Goal: Task Accomplishment & Management: Complete application form

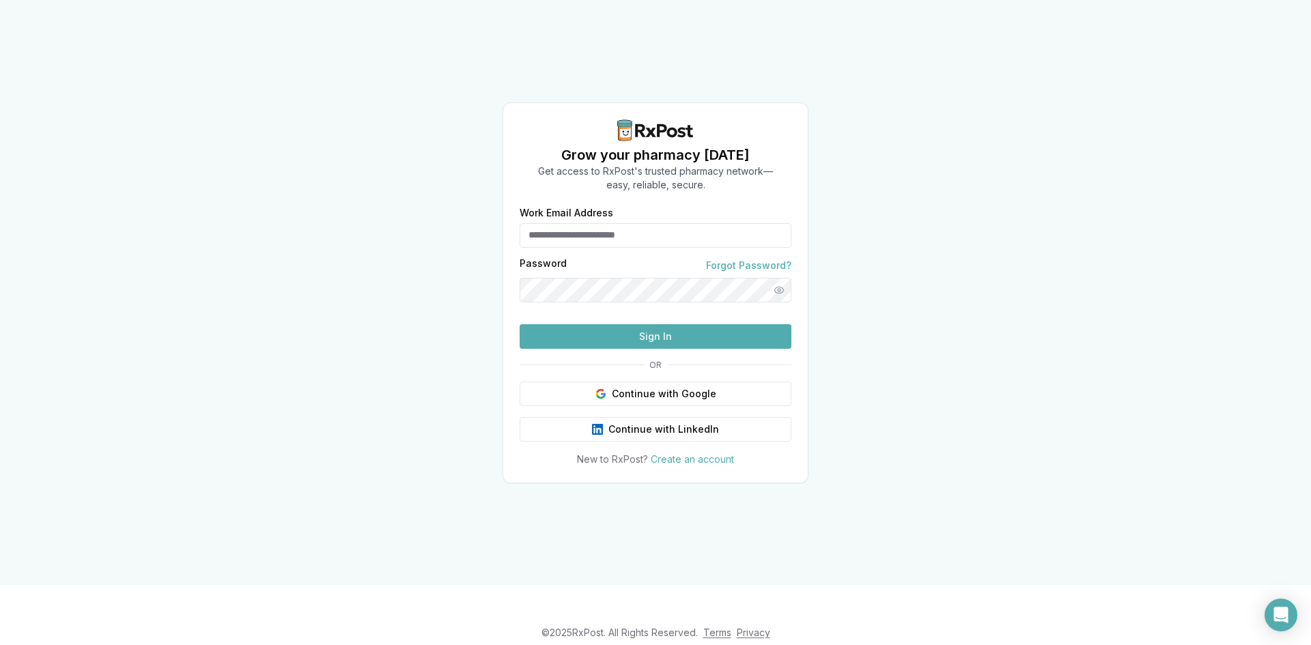
type input "**********"
drag, startPoint x: 597, startPoint y: 354, endPoint x: 605, endPoint y: 354, distance: 7.5
click at [597, 349] on button "Sign In" at bounding box center [656, 336] width 272 height 25
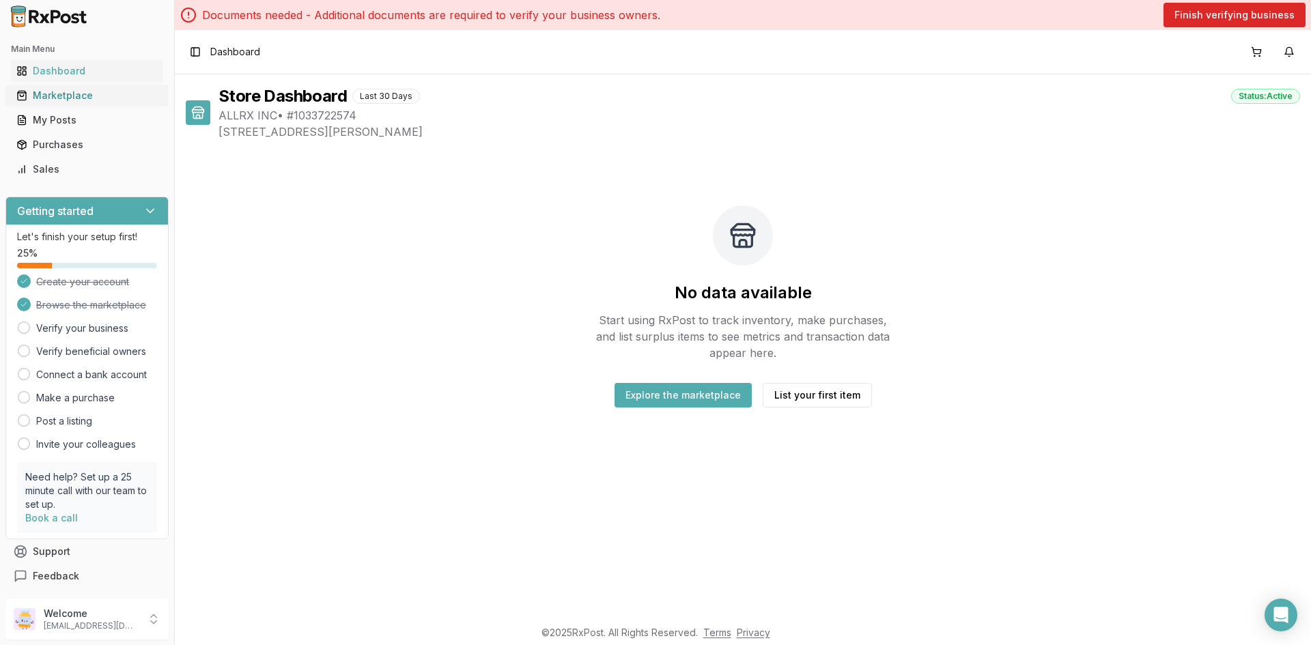
click at [85, 105] on link "Marketplace" at bounding box center [87, 95] width 152 height 25
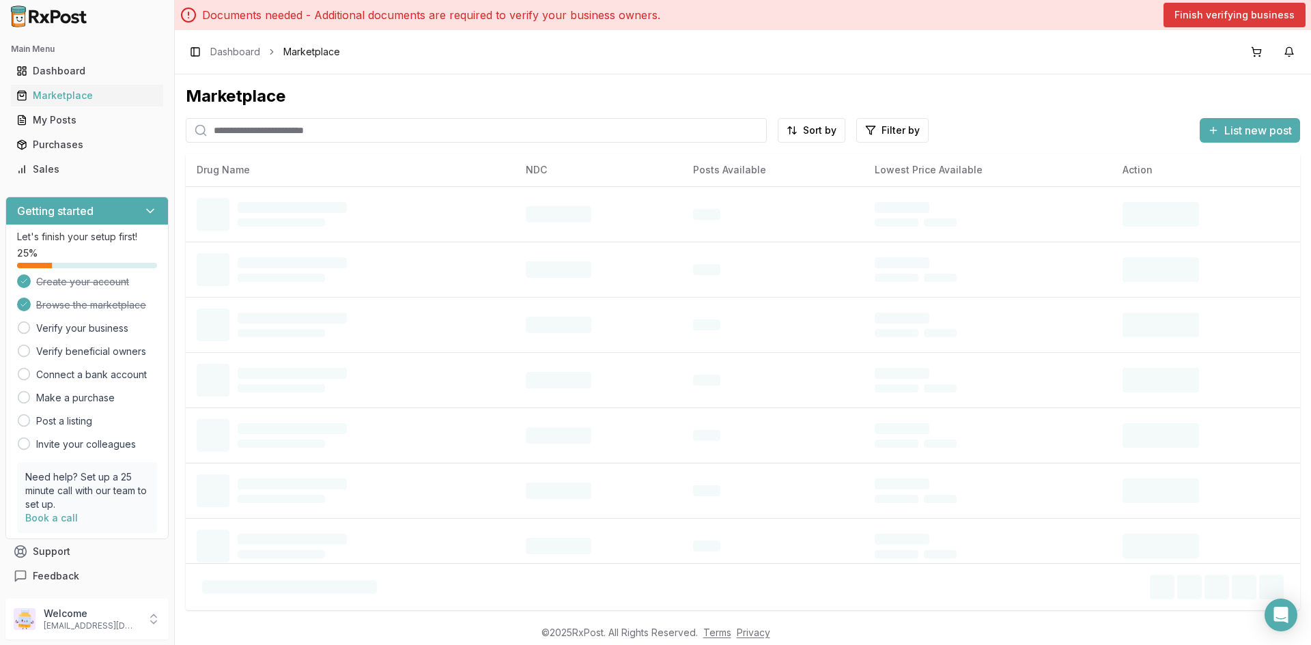
click at [1255, 18] on button "Finish verifying business" at bounding box center [1234, 15] width 142 height 25
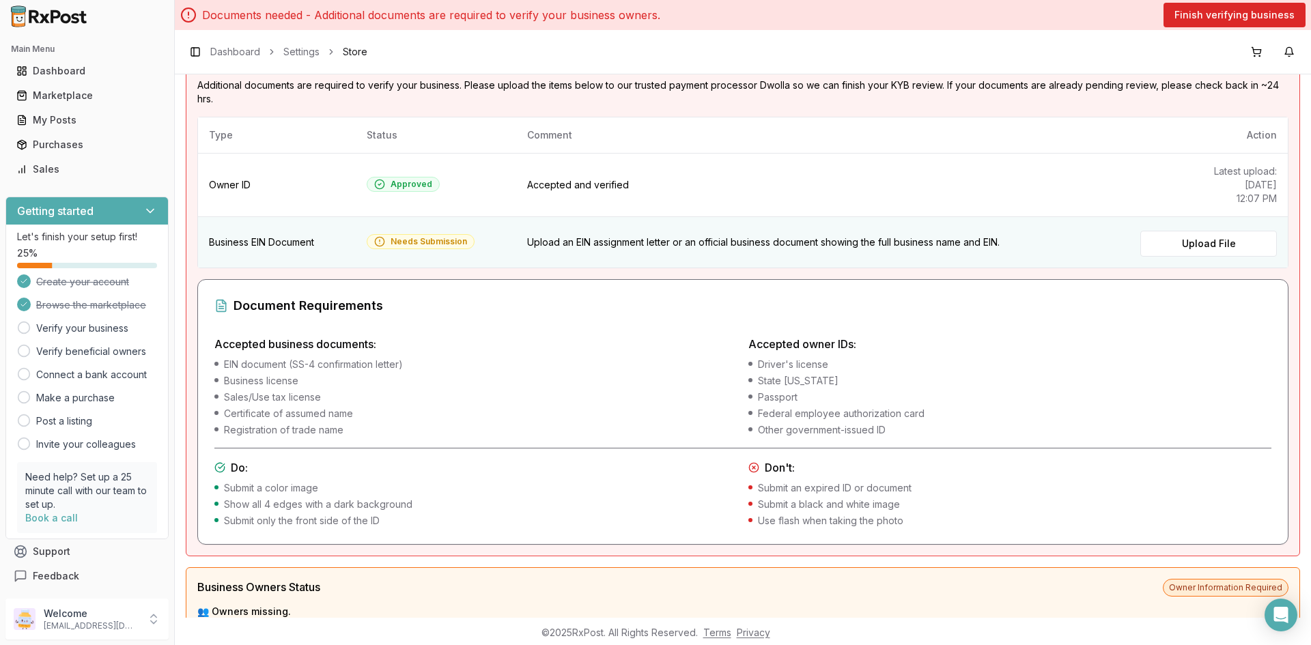
scroll to position [137, 0]
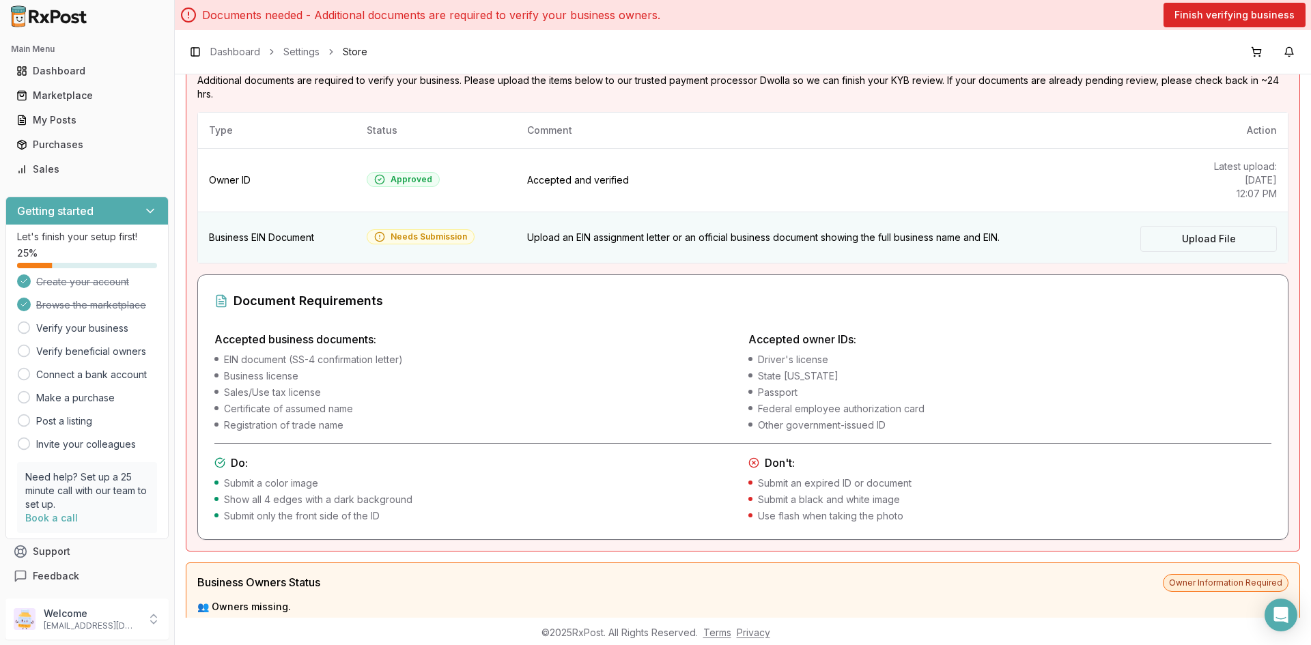
click at [1182, 241] on label "Upload File" at bounding box center [1208, 239] width 137 height 26
click at [0, 0] on input "Upload File" at bounding box center [0, 0] width 0 height 0
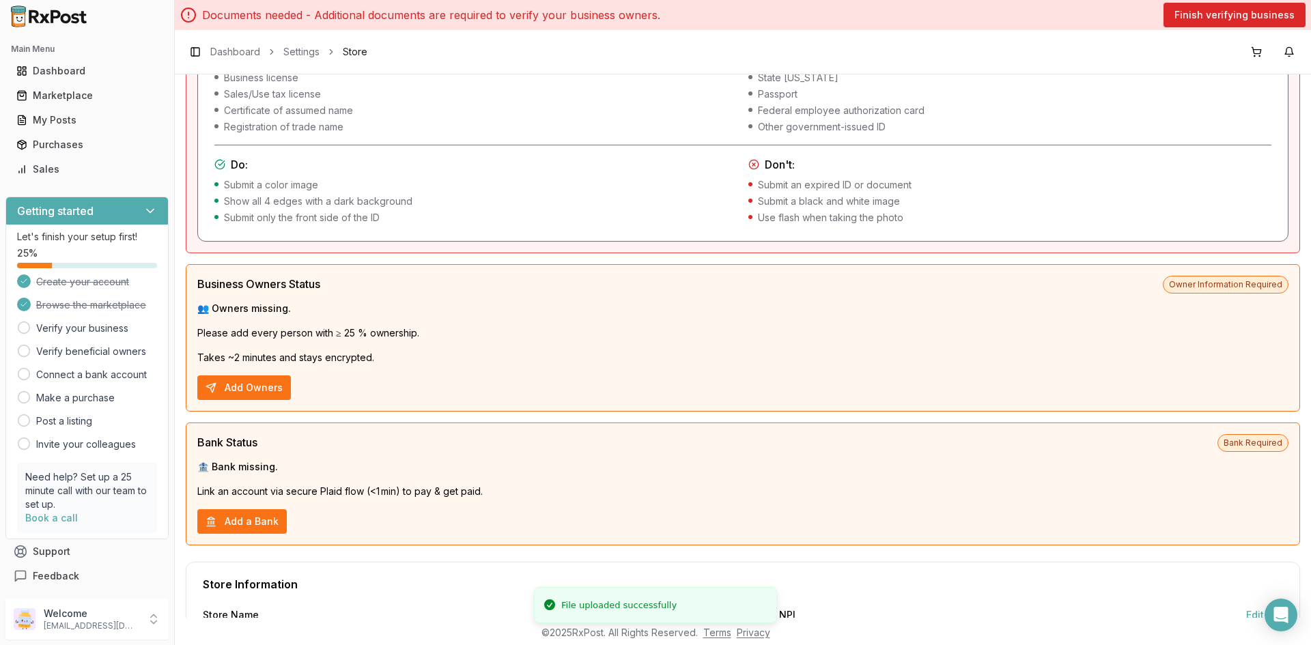
scroll to position [478, 0]
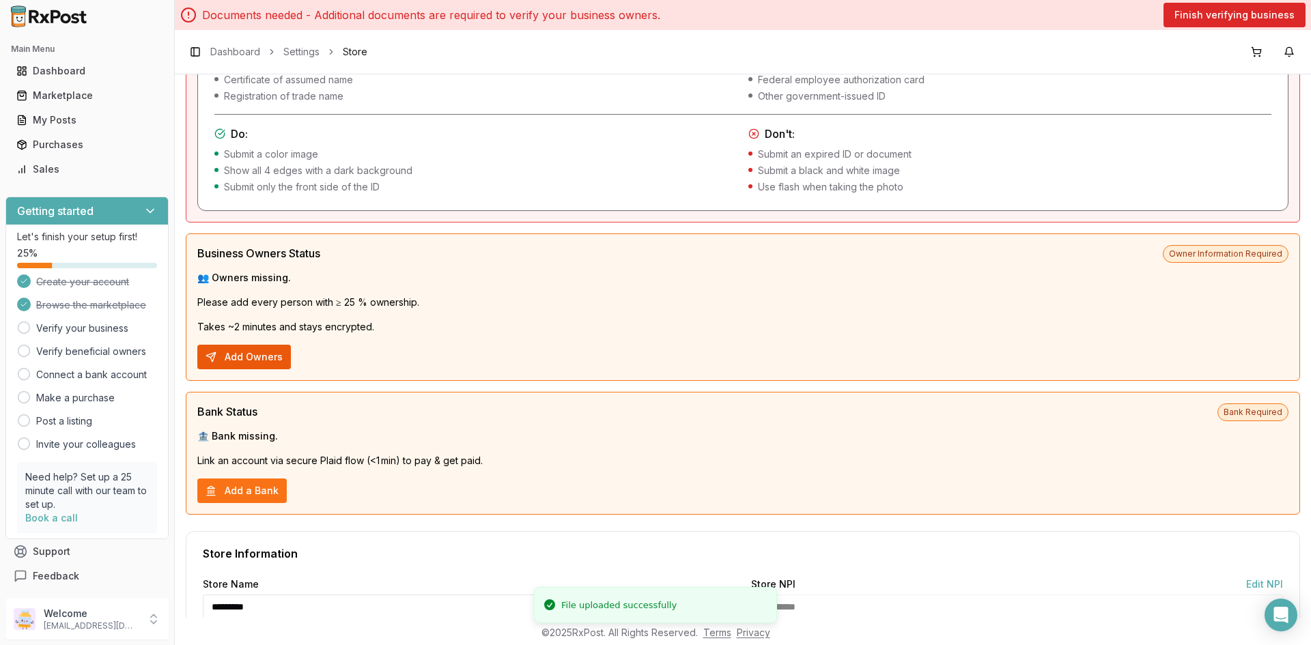
click at [246, 362] on button "Add Owners" at bounding box center [244, 357] width 94 height 25
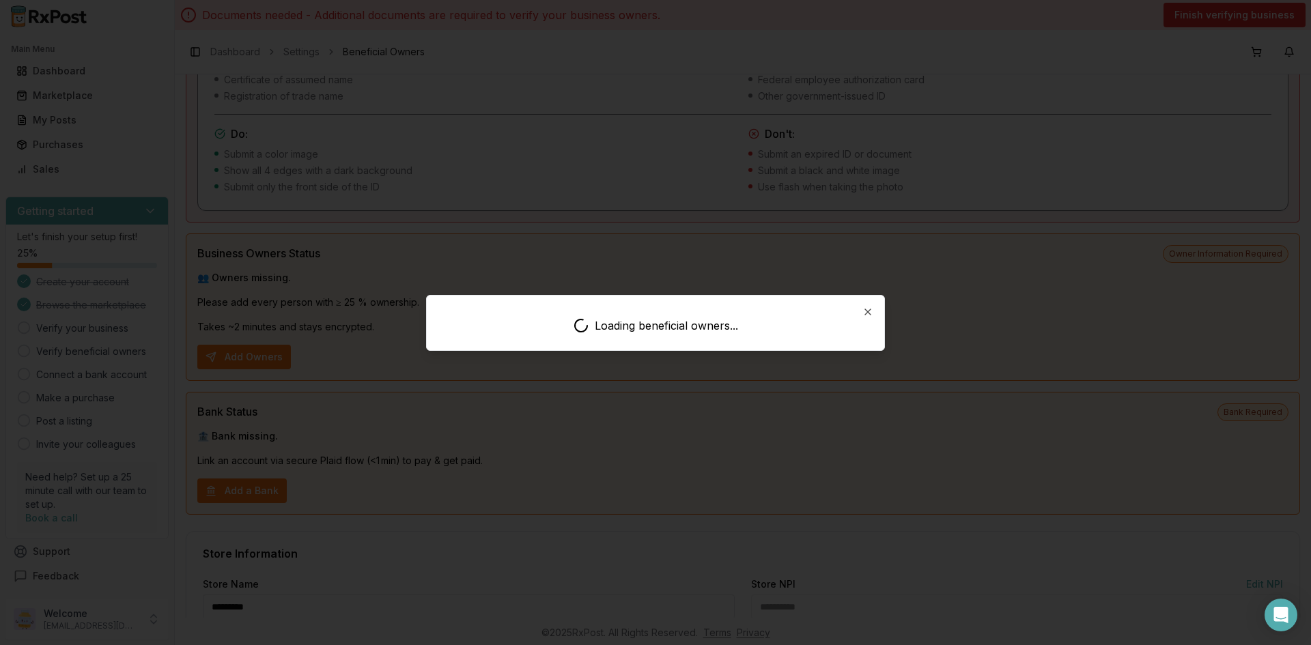
scroll to position [11, 0]
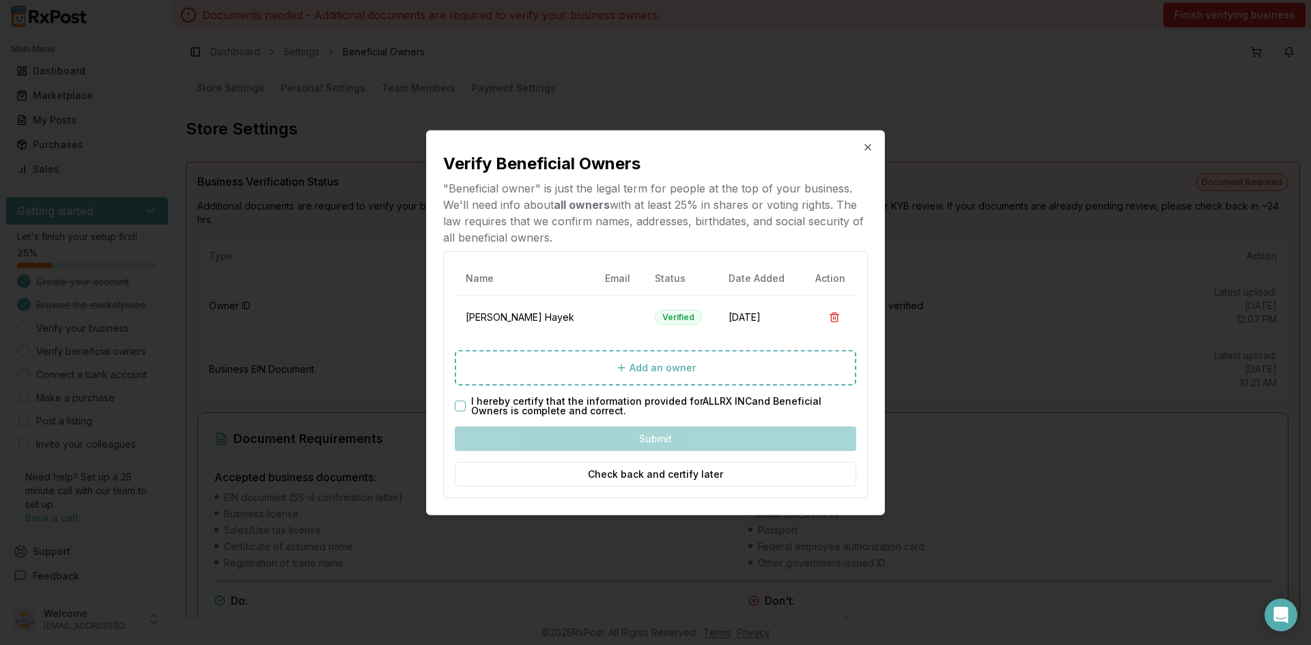
click at [451, 401] on div "Name Email Status Date Added Action [PERSON_NAME] Verified [DATE] Add an owner …" at bounding box center [655, 375] width 425 height 248
click at [457, 403] on button "I hereby certify that the information provided for ALLRX INC and Beneficial Own…" at bounding box center [460, 406] width 11 height 11
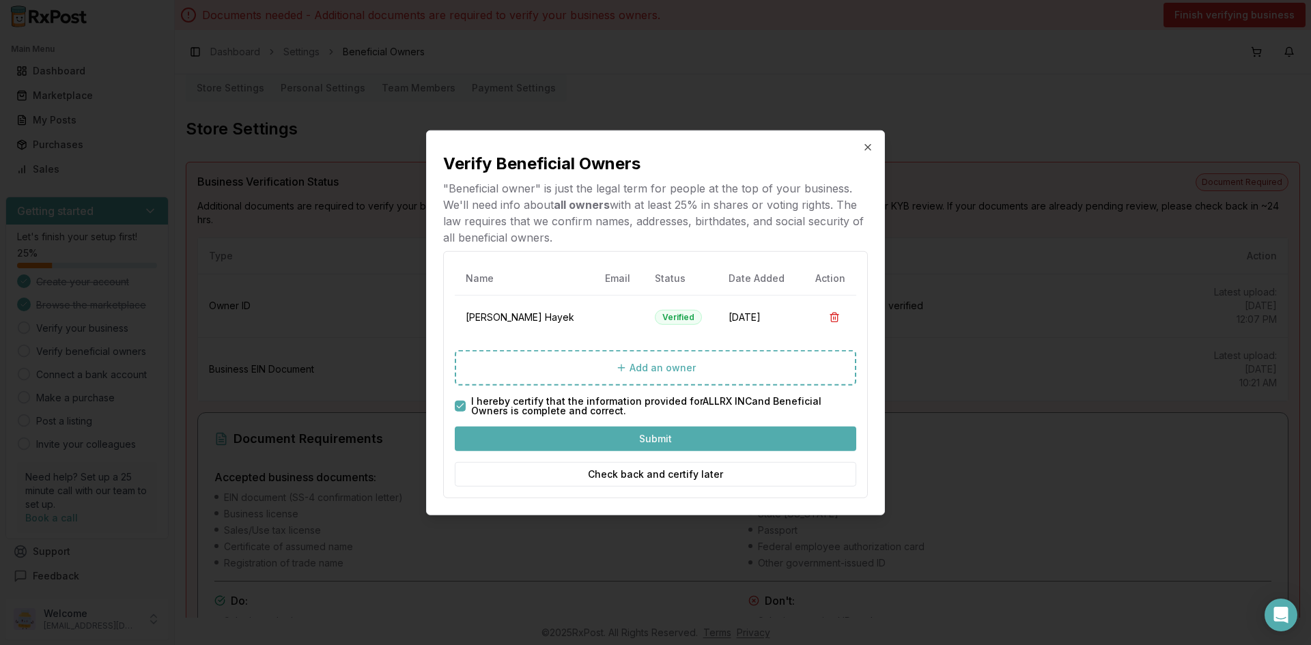
click at [586, 447] on button "Submit" at bounding box center [655, 439] width 401 height 25
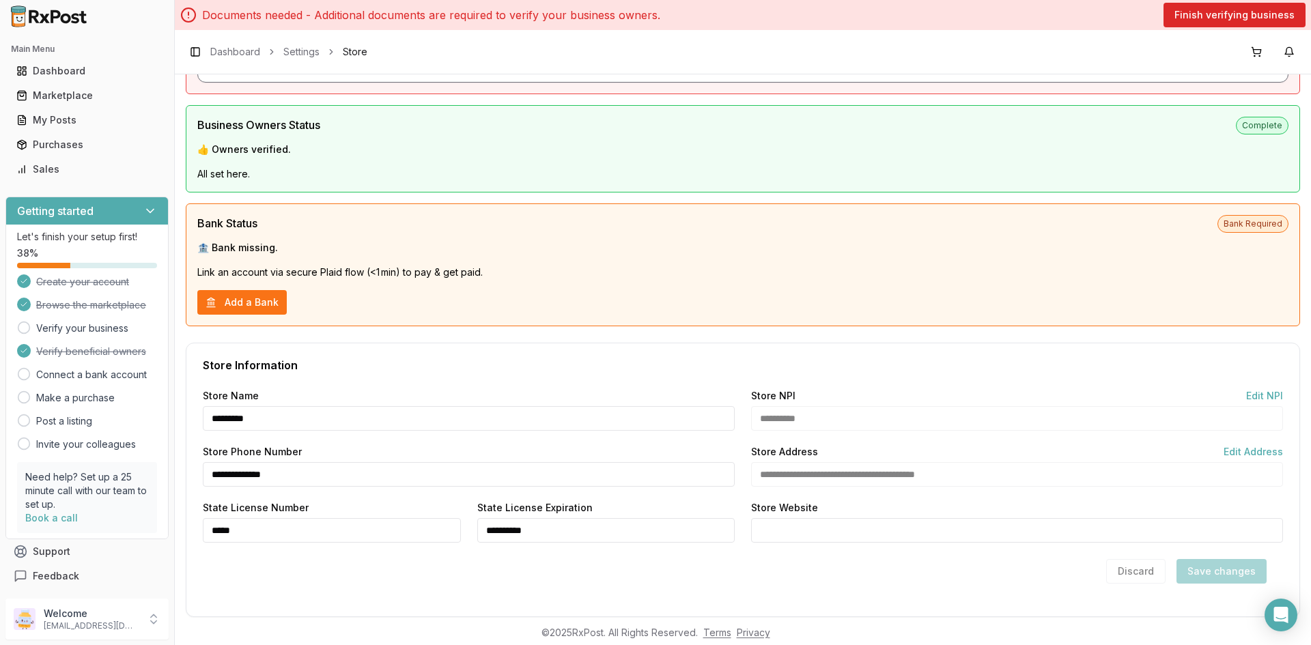
scroll to position [691, 0]
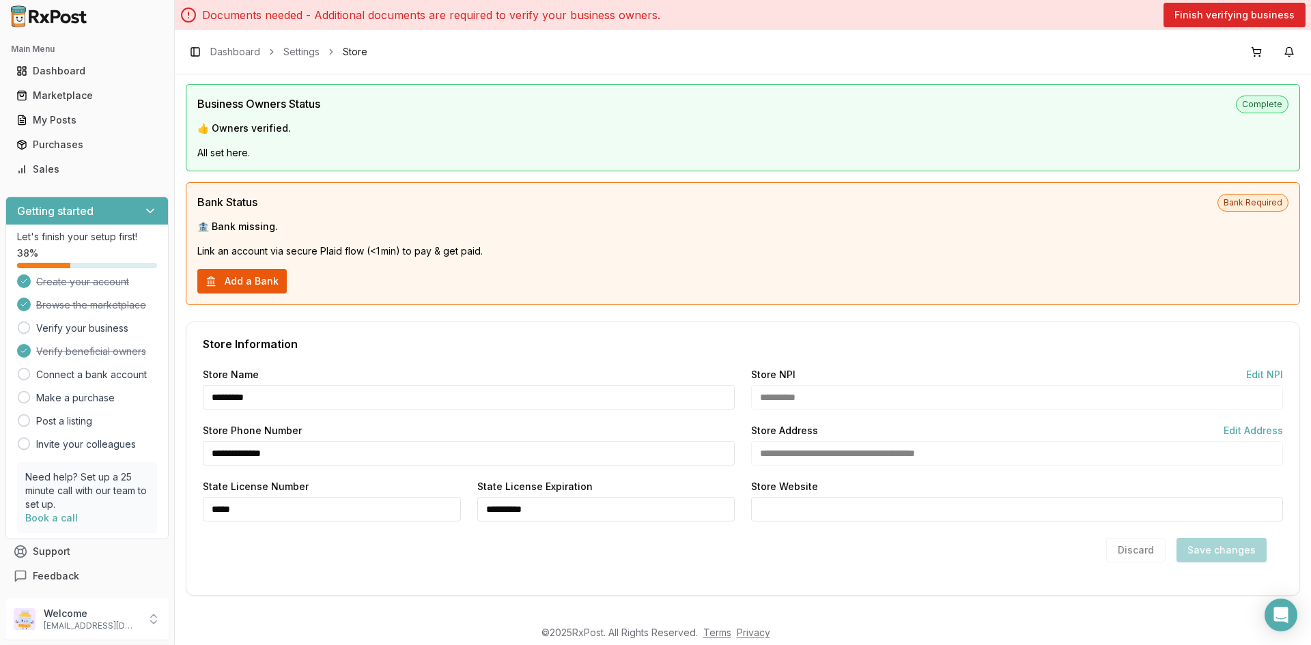
click at [259, 281] on button "Add a Bank" at bounding box center [241, 281] width 89 height 25
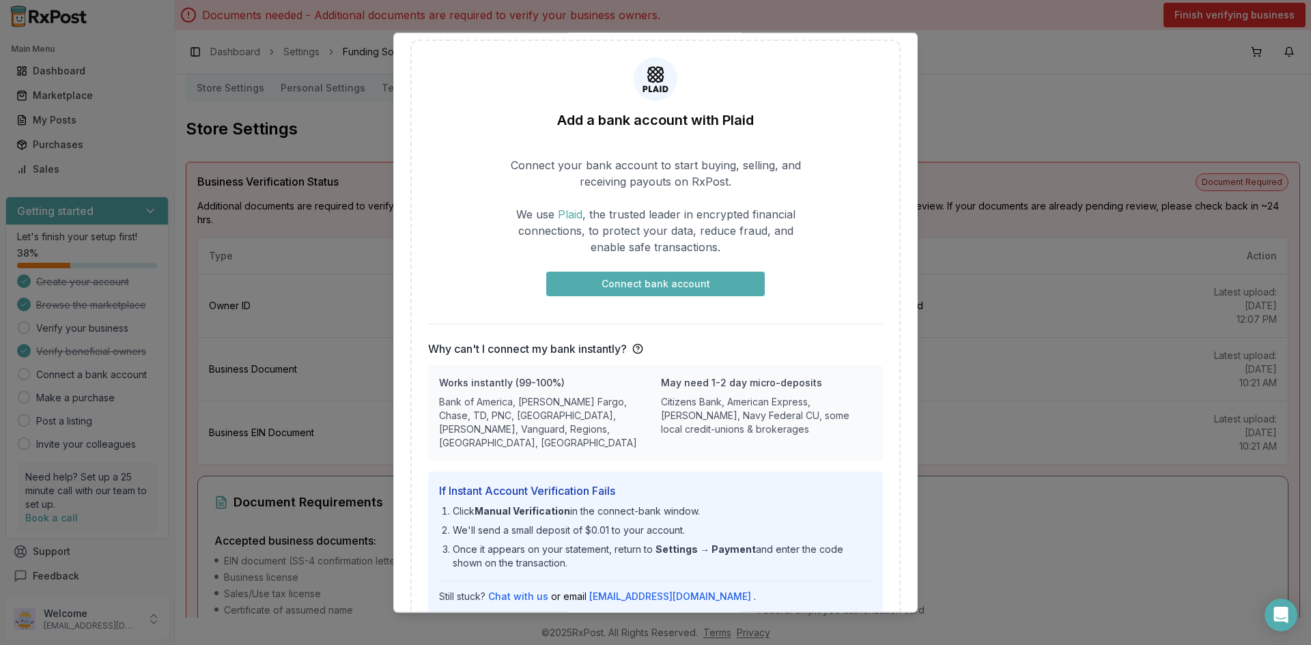
scroll to position [65, 0]
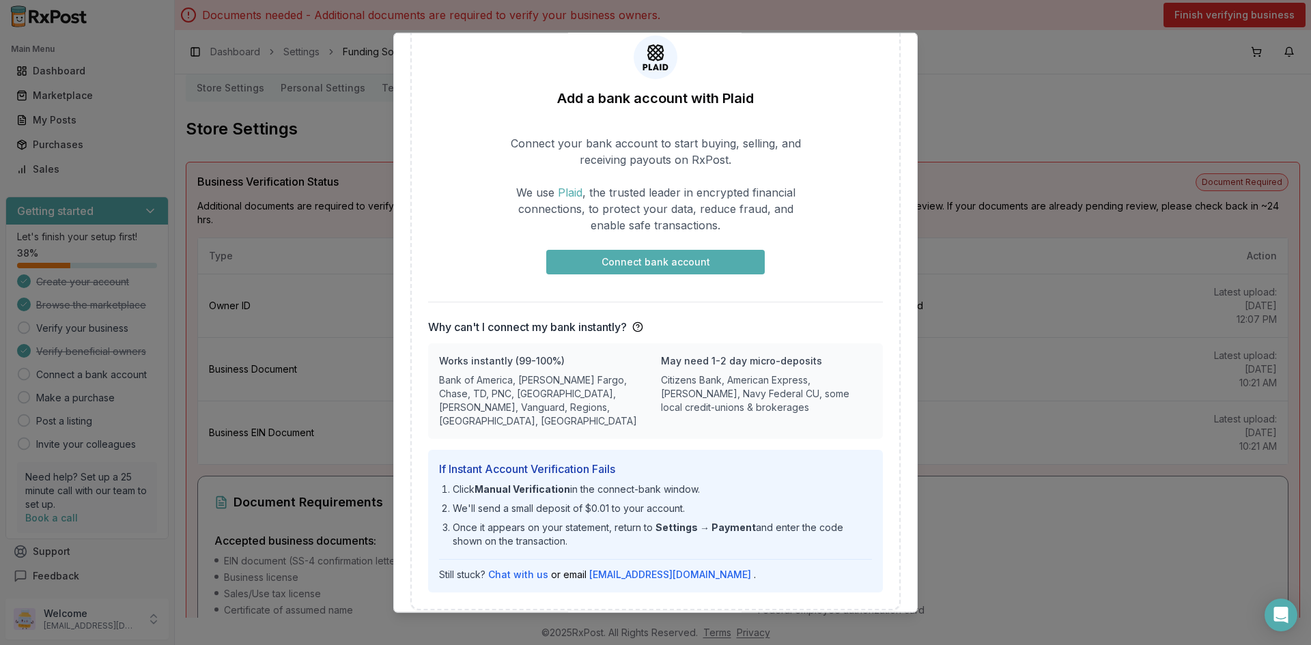
click at [648, 266] on button "Connect bank account" at bounding box center [655, 261] width 218 height 25
click at [703, 261] on button "Connect bank account" at bounding box center [655, 261] width 218 height 25
